Goal: Information Seeking & Learning: Learn about a topic

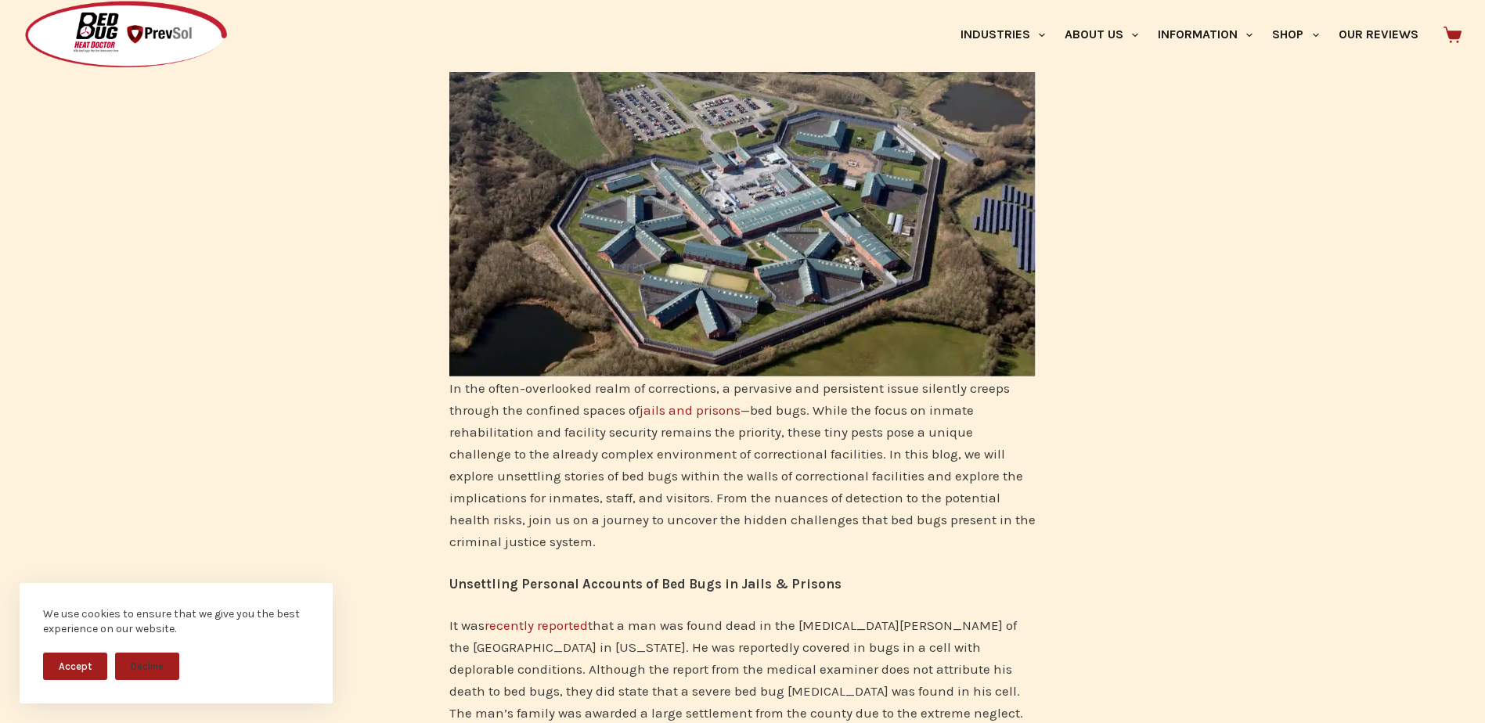
scroll to position [313, 0]
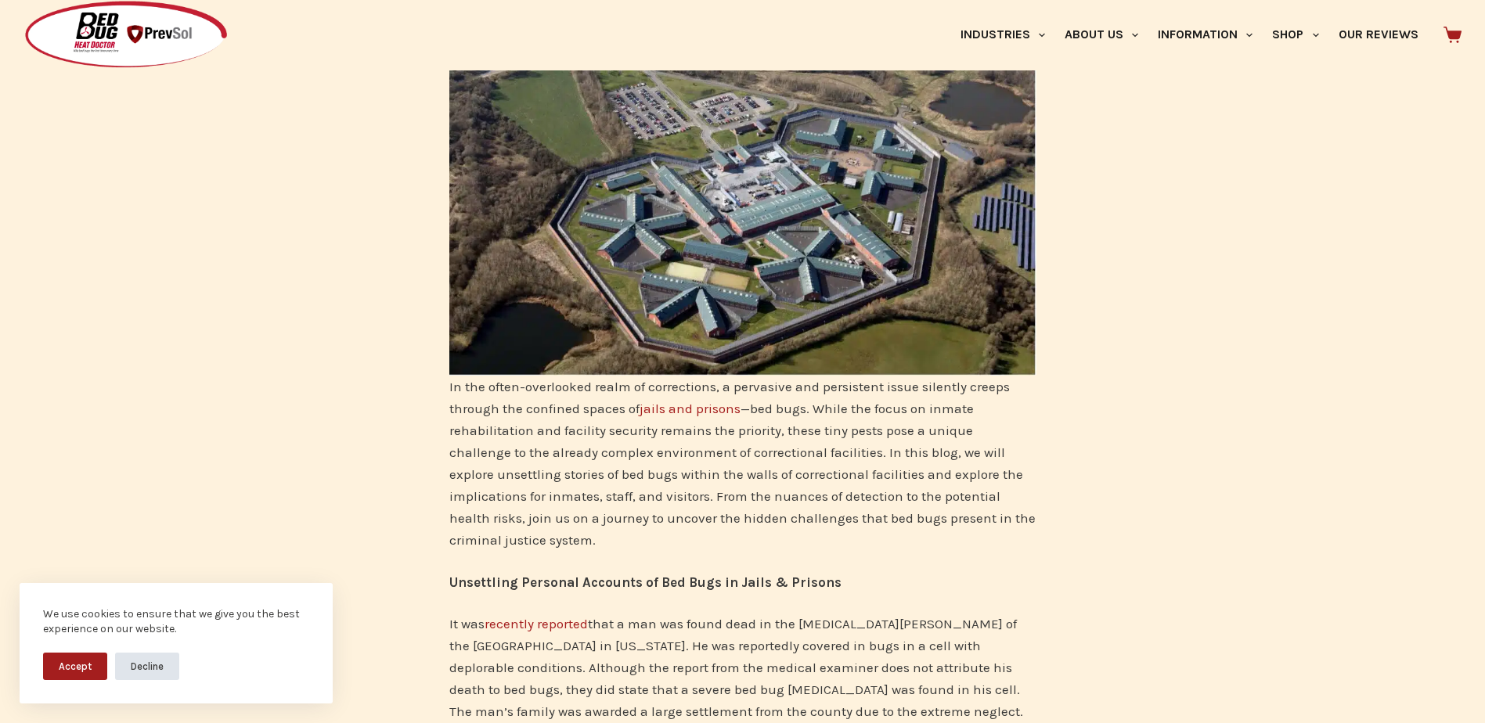
click at [150, 669] on button "Decline" at bounding box center [147, 666] width 64 height 27
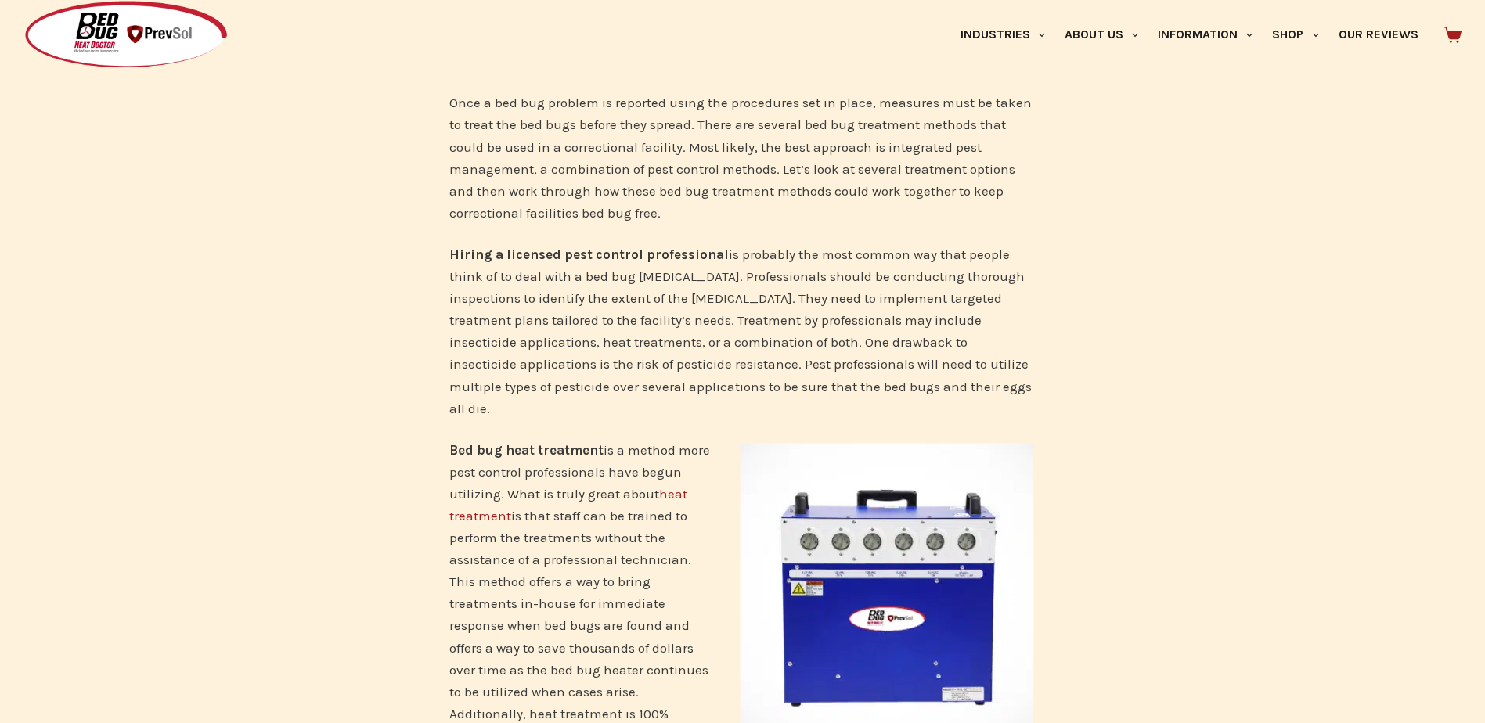
scroll to position [3053, 0]
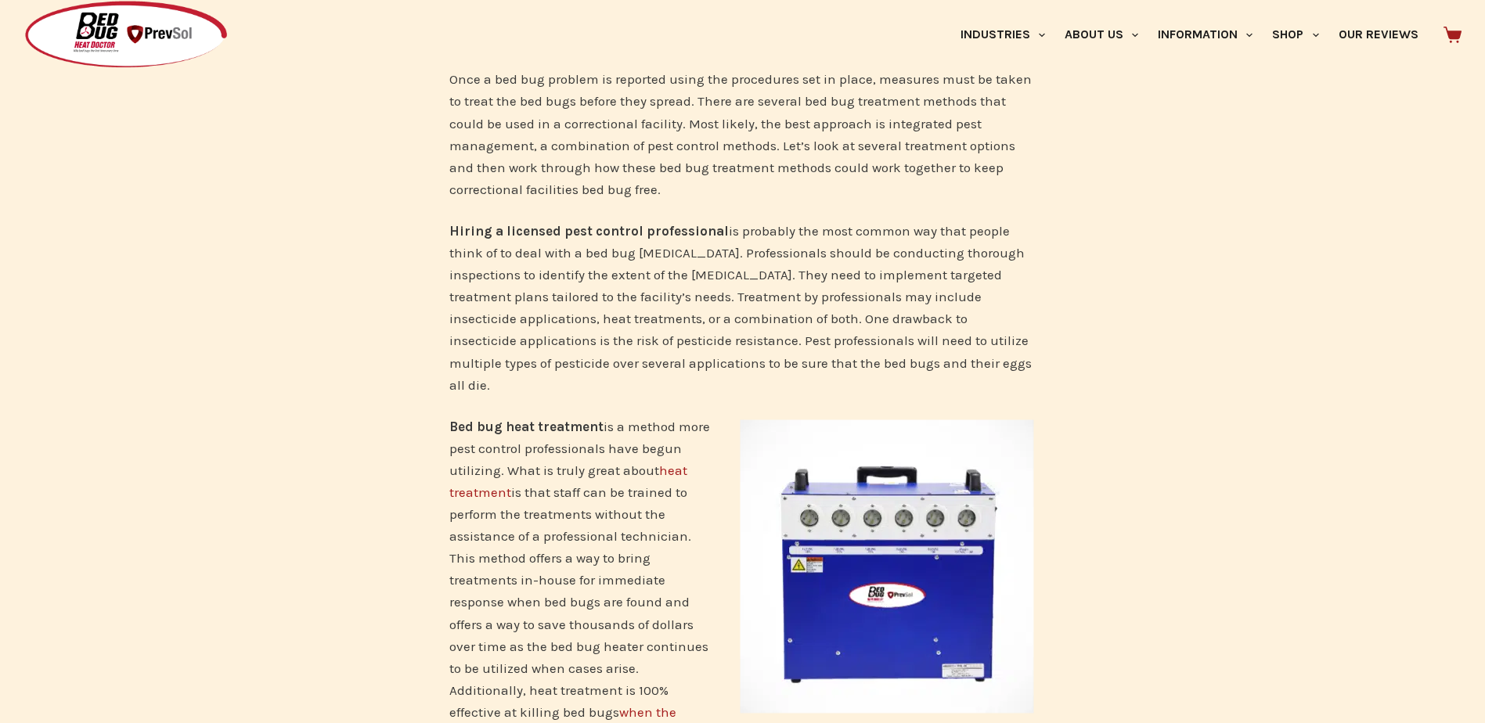
click at [672, 463] on link "heat treatment" at bounding box center [568, 482] width 238 height 38
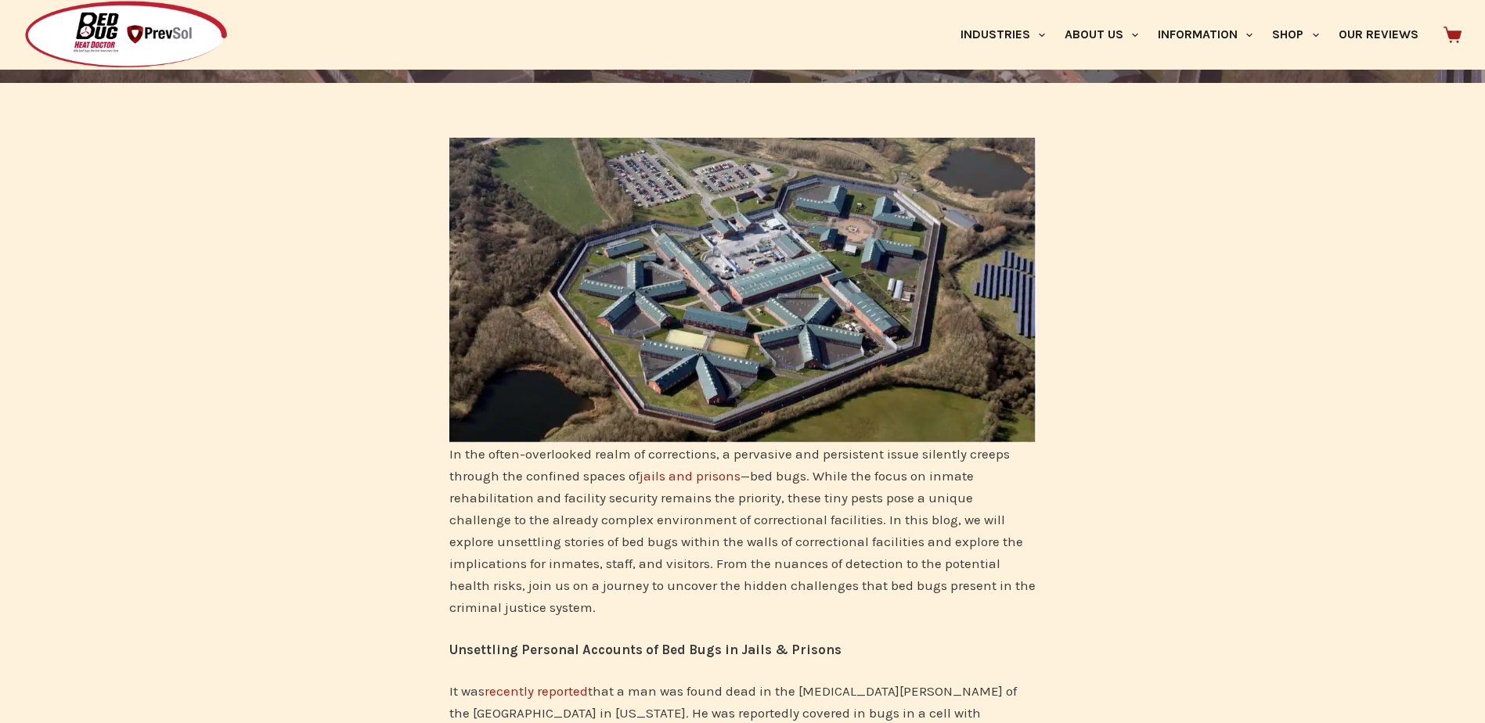
scroll to position [235, 0]
